Goal: Information Seeking & Learning: Learn about a topic

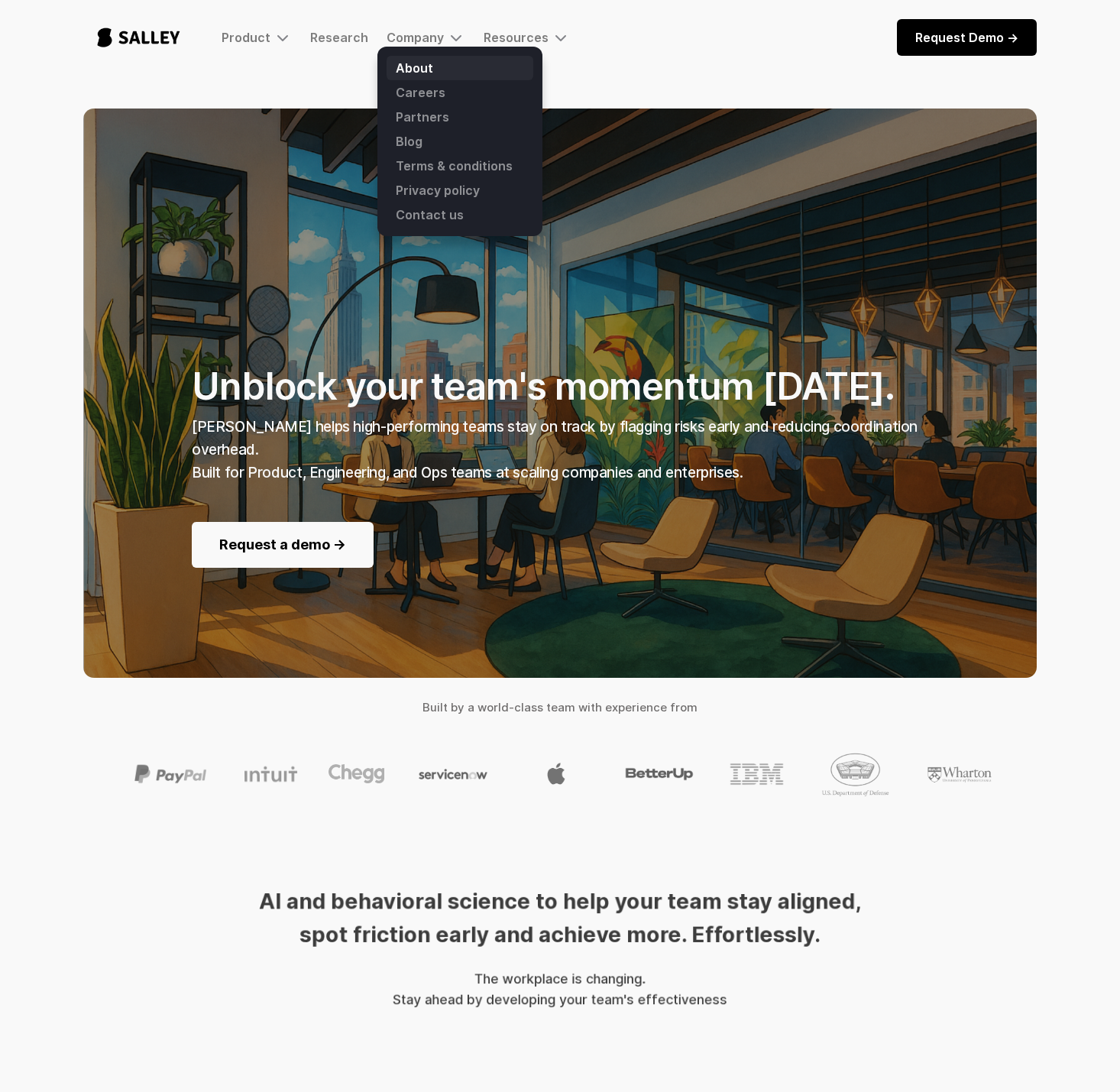
click at [414, 60] on link "About" at bounding box center [460, 68] width 147 height 24
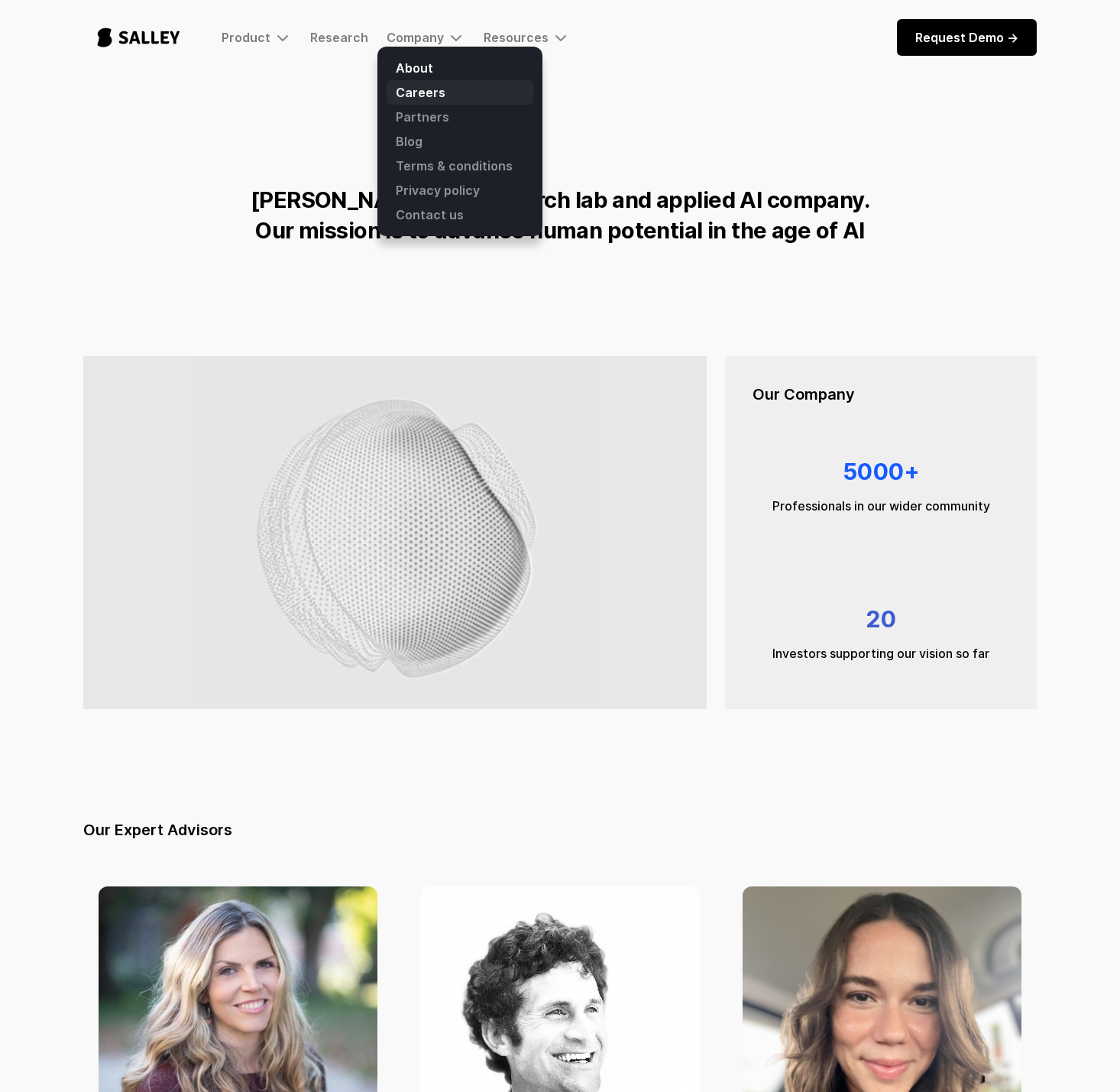
click at [412, 91] on link "Careers" at bounding box center [460, 92] width 147 height 24
